Goal: Information Seeking & Learning: Learn about a topic

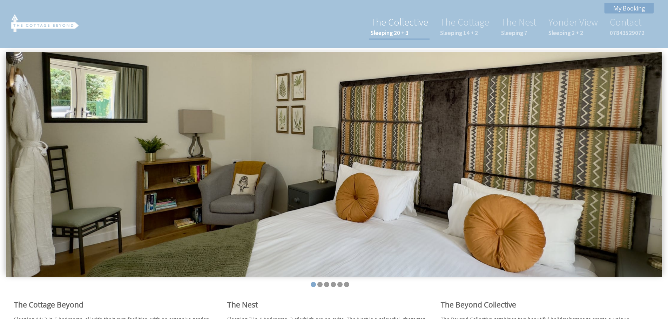
click at [397, 23] on link "The Collective Sleeping 20 + 3" at bounding box center [398, 26] width 57 height 21
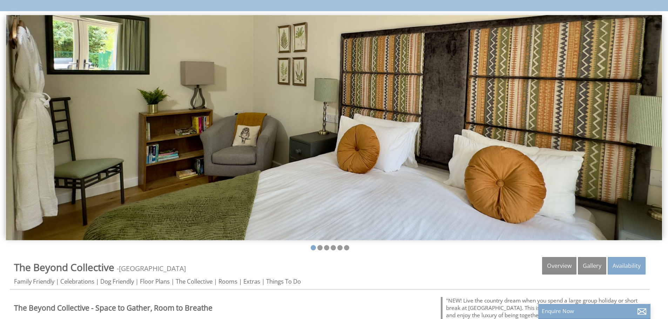
scroll to position [175, 0]
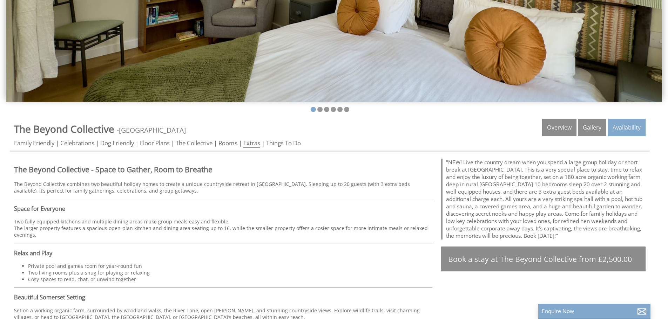
click at [260, 141] on link "Extras" at bounding box center [251, 143] width 17 height 9
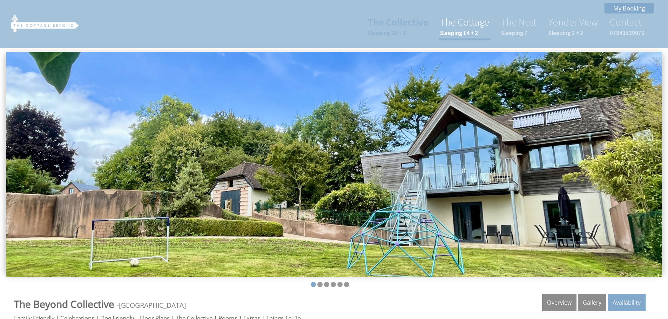
click at [479, 26] on link "The Cottage Sleeping 14 + 2" at bounding box center [464, 26] width 49 height 21
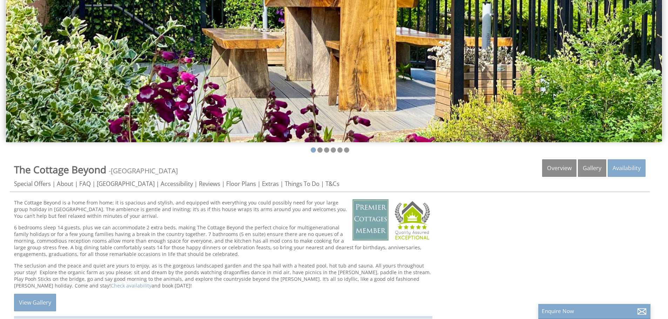
scroll to position [210, 0]
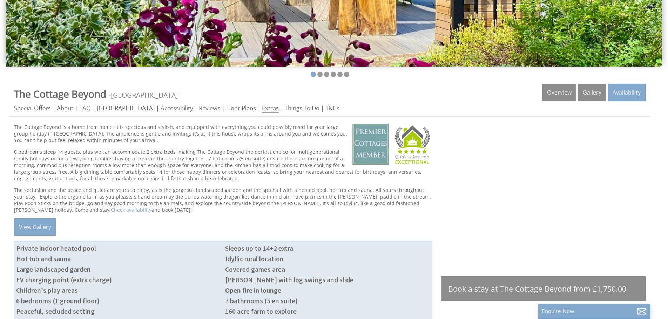
click at [266, 108] on link "Extras" at bounding box center [270, 108] width 17 height 9
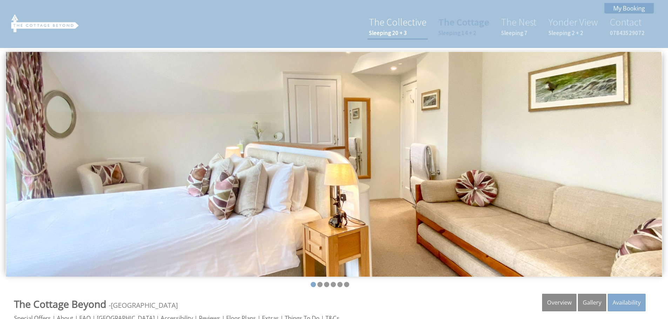
click at [404, 37] on li "The Collective Sleeping 20 + 3" at bounding box center [397, 26] width 60 height 25
click at [388, 20] on link "The Collective Sleeping 20 + 3" at bounding box center [397, 26] width 57 height 21
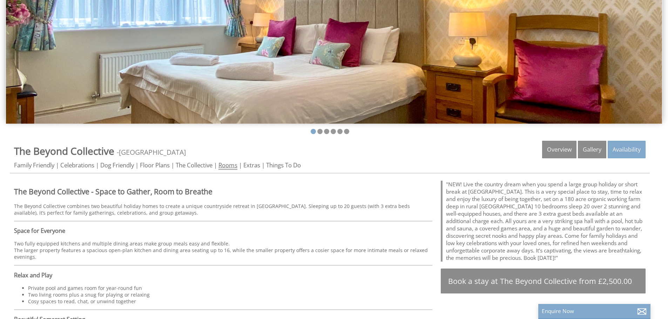
scroll to position [175, 0]
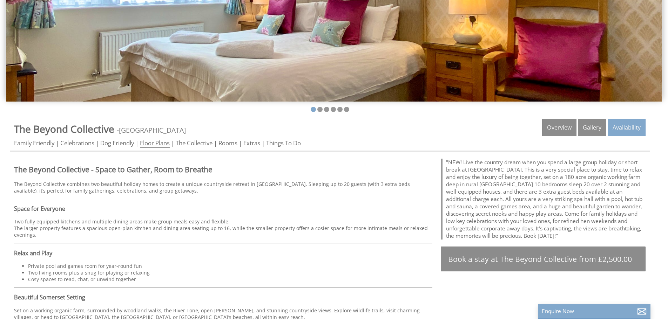
click at [151, 142] on link "Floor Plans" at bounding box center [155, 143] width 30 height 9
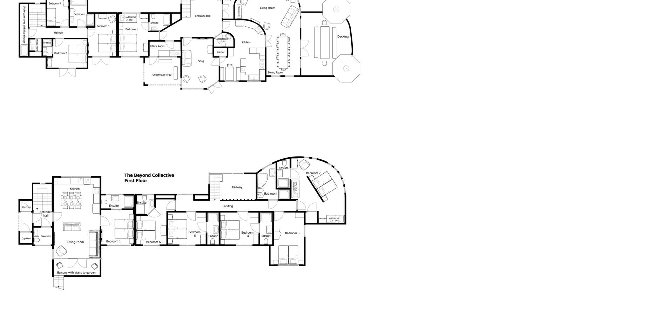
scroll to position [456, 0]
